Goal: Communication & Community: Connect with others

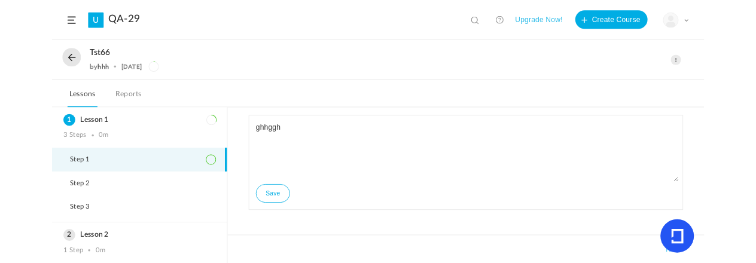
scroll to position [66, 0]
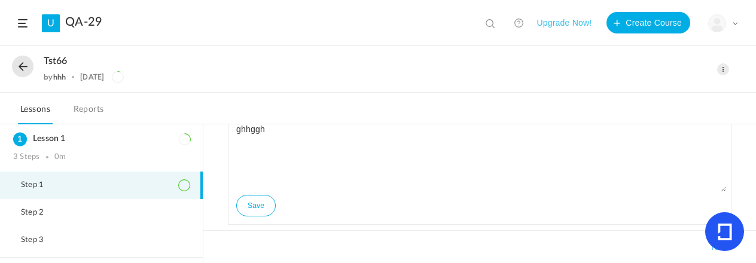
click at [25, 24] on span at bounding box center [23, 23] width 10 height 8
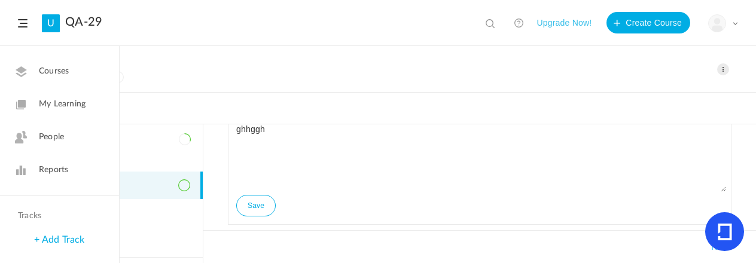
click at [69, 89] on link "People" at bounding box center [59, 137] width 119 height 29
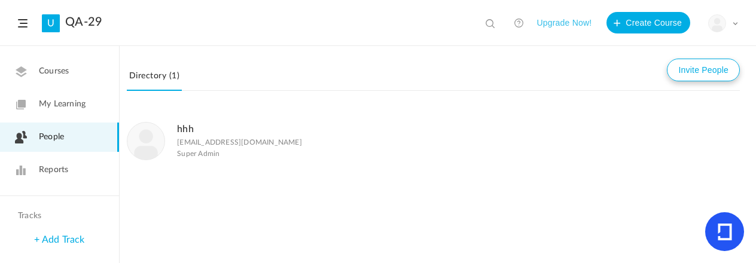
click at [679, 60] on button "Invite People" at bounding box center [703, 70] width 73 height 23
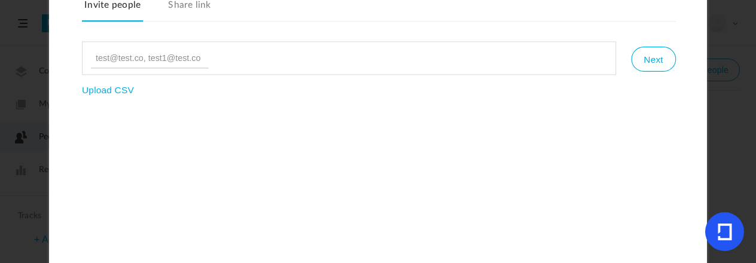
click at [191, 58] on input at bounding box center [149, 58] width 118 height 20
type input "[PERSON_NAME][EMAIL_ADDRESS][DOMAIN_NAME]"
click at [465, 60] on ul "[PERSON_NAME][EMAIL_ADDRESS][DOMAIN_NAME]" at bounding box center [349, 57] width 534 height 33
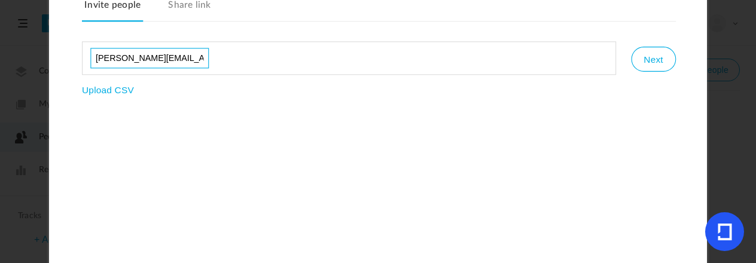
click at [172, 58] on input "[PERSON_NAME][EMAIL_ADDRESS][DOMAIN_NAME]" at bounding box center [149, 58] width 118 height 20
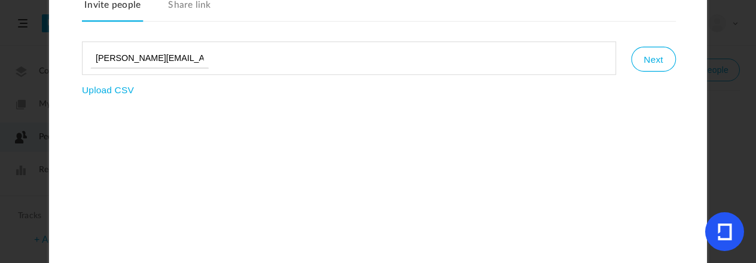
click at [257, 89] on div "Invite People Invite people Share link [PERSON_NAME][EMAIL_ADDRESS][DOMAIN_NAME…" at bounding box center [378, 131] width 658 height 395
click at [651, 68] on button "Next" at bounding box center [653, 59] width 44 height 25
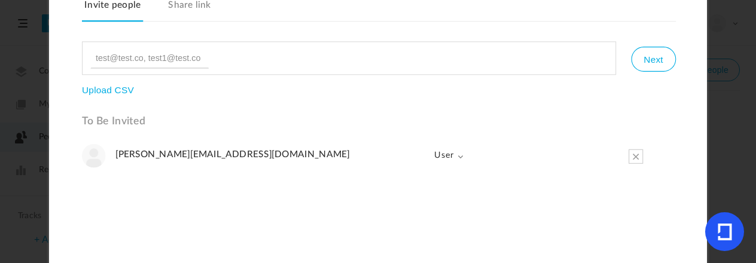
click at [462, 89] on span at bounding box center [461, 156] width 7 height 7
click at [424, 89] on link "Admin" at bounding box center [431, 182] width 65 height 25
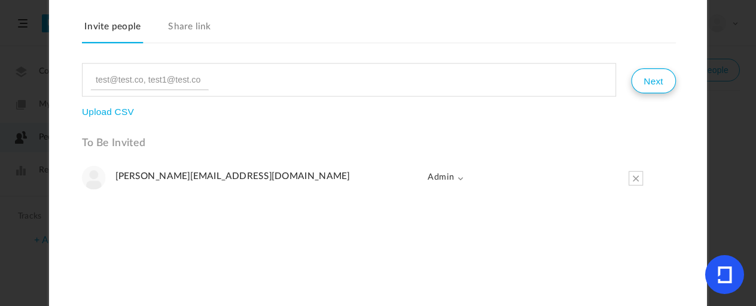
click at [653, 76] on button "Next" at bounding box center [653, 80] width 44 height 25
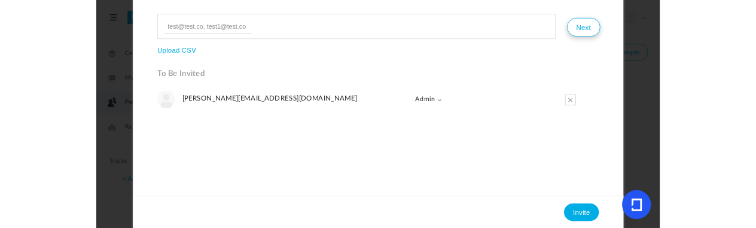
scroll to position [42, 0]
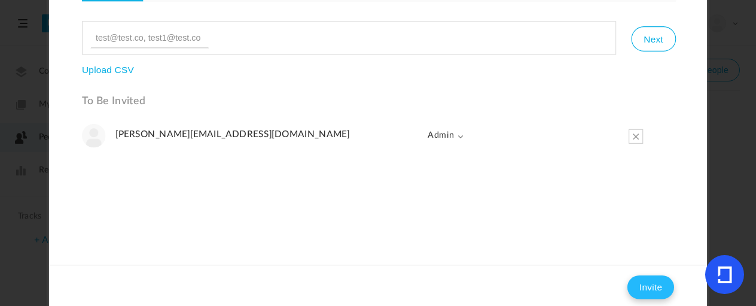
click at [650, 89] on button "Invite" at bounding box center [650, 287] width 47 height 24
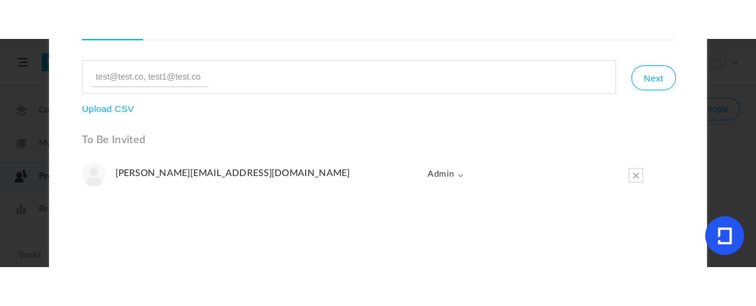
scroll to position [0, 0]
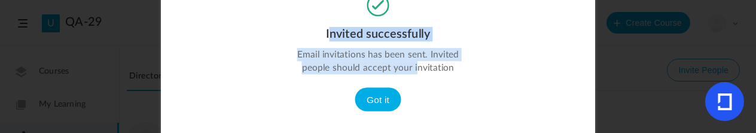
drag, startPoint x: 327, startPoint y: 38, endPoint x: 412, endPoint y: 64, distance: 88.9
click at [413, 65] on div "Invited successfully Email invitations has been sent. Invited people should acc…" at bounding box center [378, 60] width 434 height 132
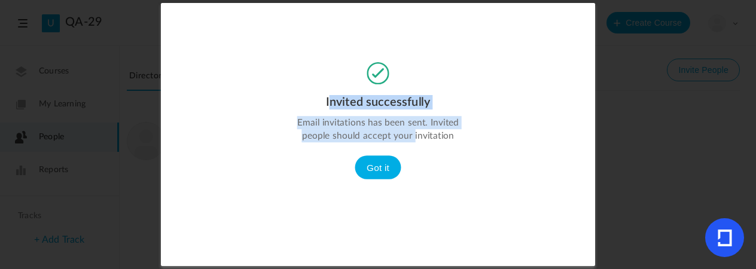
click at [349, 89] on p "Email invitations has been sent. Invited people should accept your invitation" at bounding box center [377, 129] width 173 height 26
drag, startPoint x: 300, startPoint y: 123, endPoint x: 429, endPoint y: 136, distance: 129.2
click at [429, 89] on p "Email invitations has been sent. Invited people should accept your invitation" at bounding box center [377, 129] width 173 height 26
